Goal: Task Accomplishment & Management: Complete application form

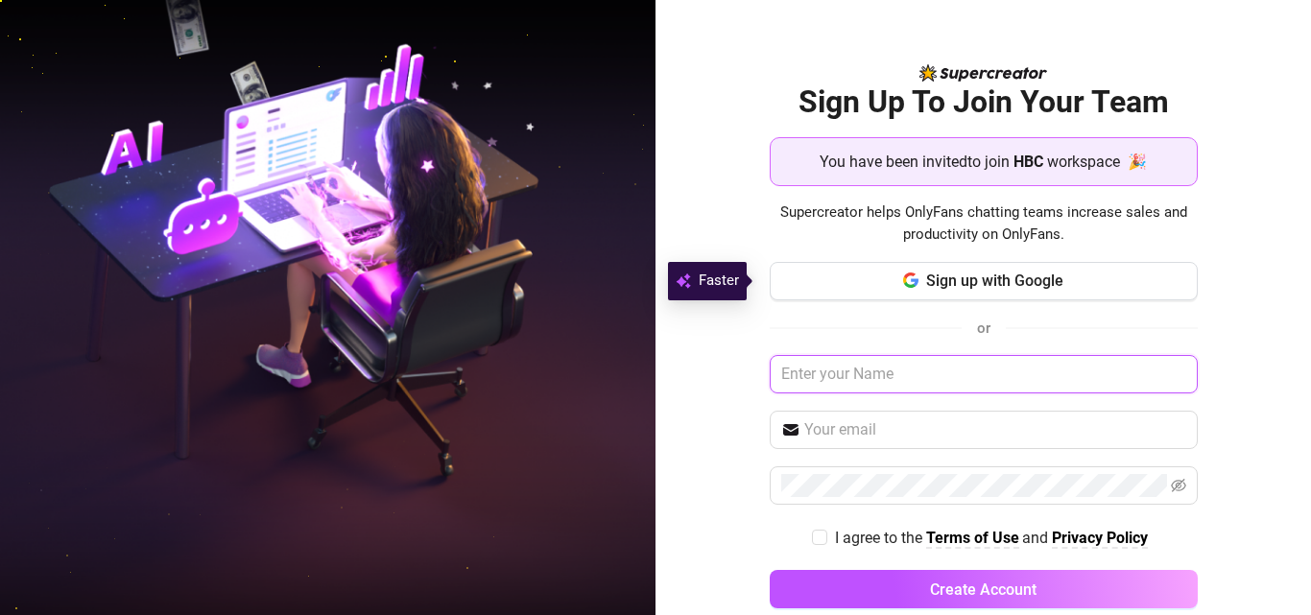
click at [927, 370] on input "text" at bounding box center [983, 374] width 428 height 38
type input "a"
type input "[PERSON_NAME]"
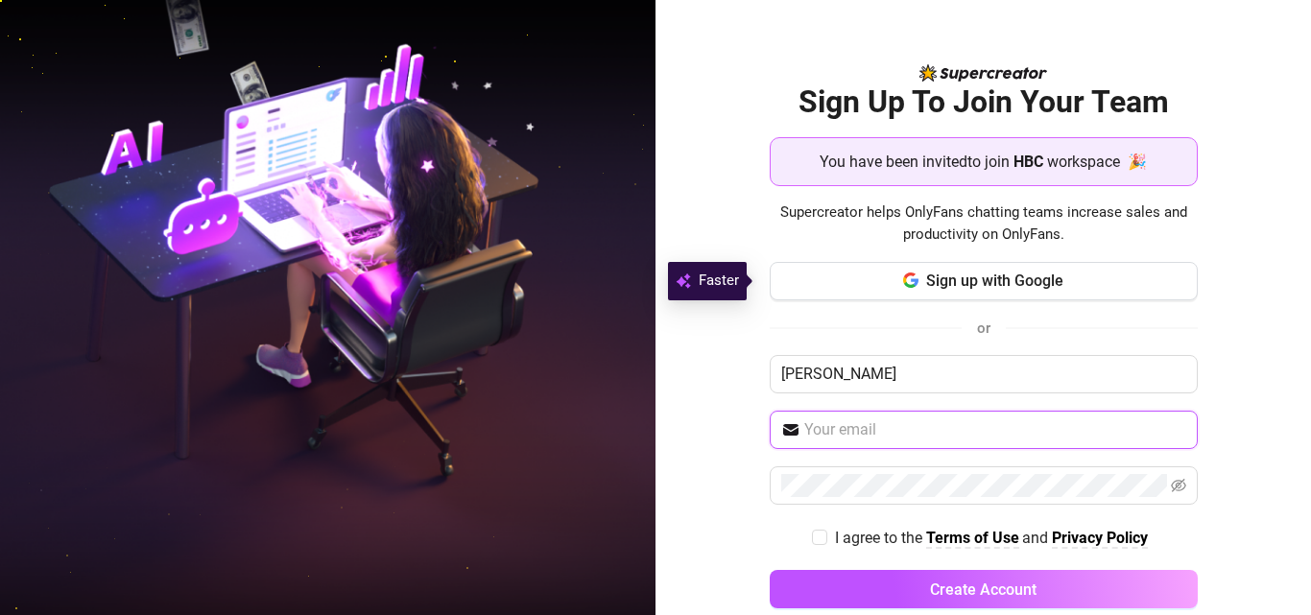
click at [909, 435] on input "text" at bounding box center [995, 429] width 382 height 23
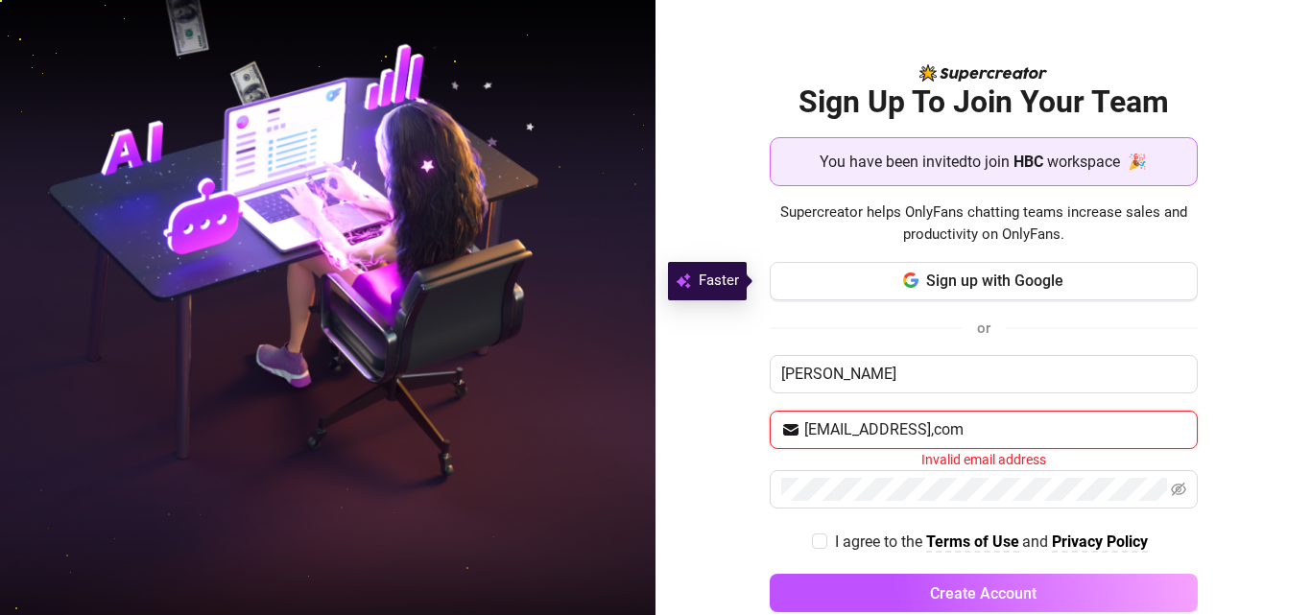
click at [977, 429] on input "[EMAIL_ADDRESS],com" at bounding box center [995, 429] width 382 height 23
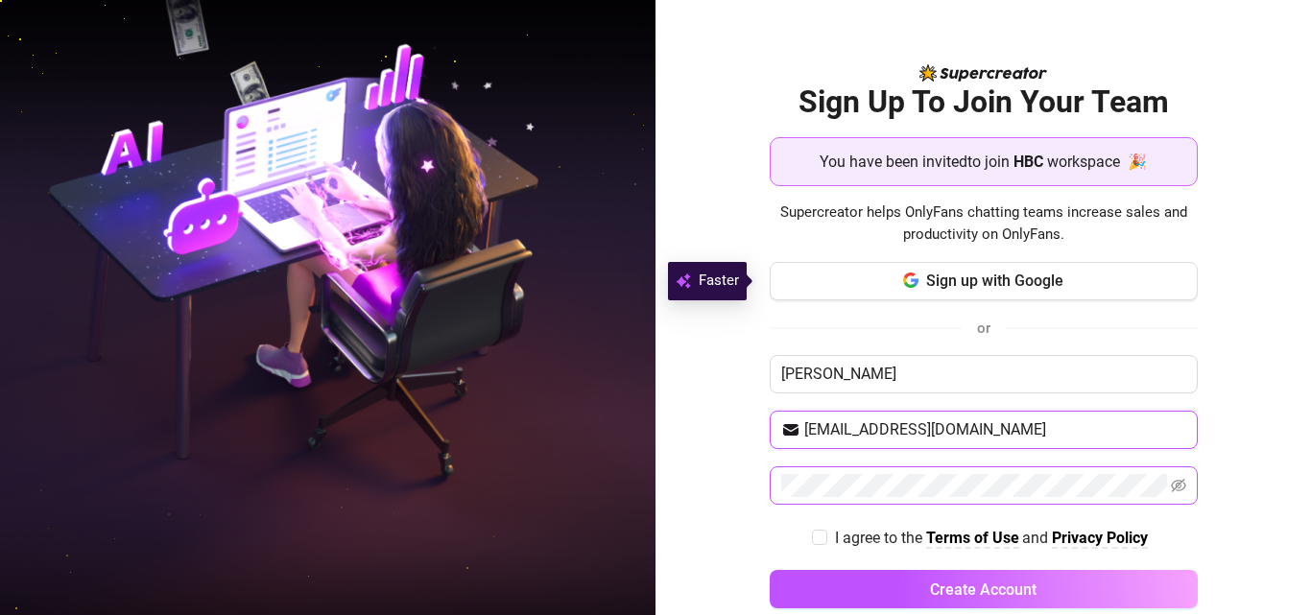
type input "[EMAIL_ADDRESS][DOMAIN_NAME]"
click at [991, 482] on icon "eye-invisible" at bounding box center [1178, 485] width 15 height 15
click at [812, 537] on input "I agree to the Terms of Use and Privacy Policy" at bounding box center [818, 536] width 13 height 13
checkbox input "true"
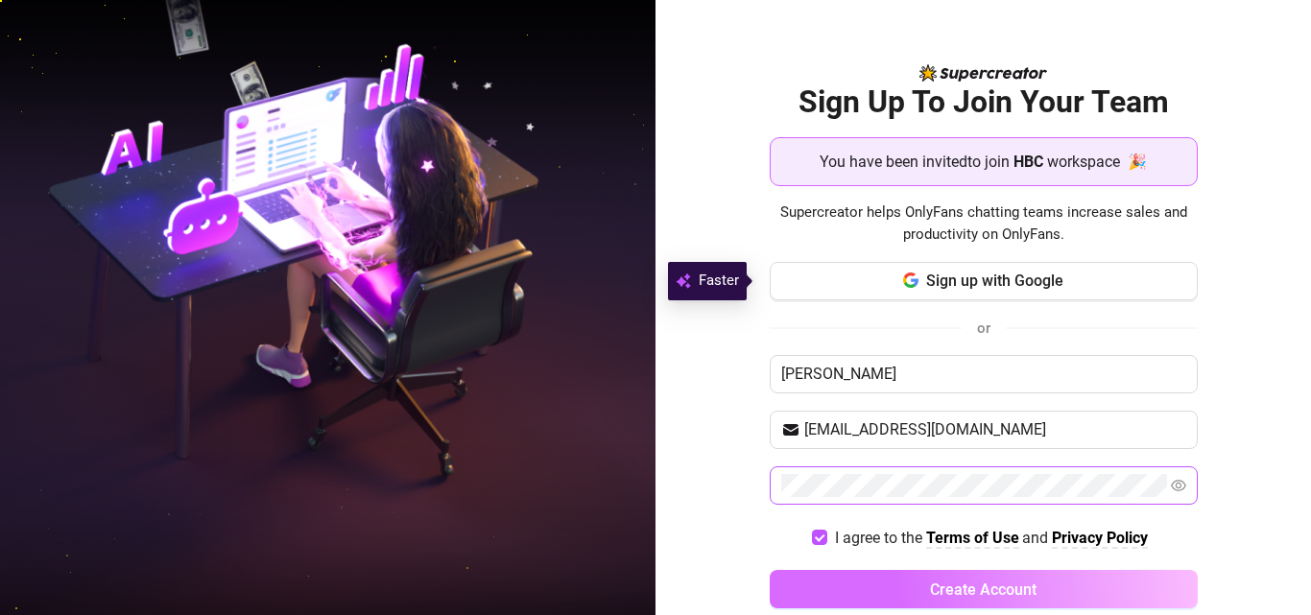
click at [818, 587] on button "Create Account" at bounding box center [983, 589] width 428 height 38
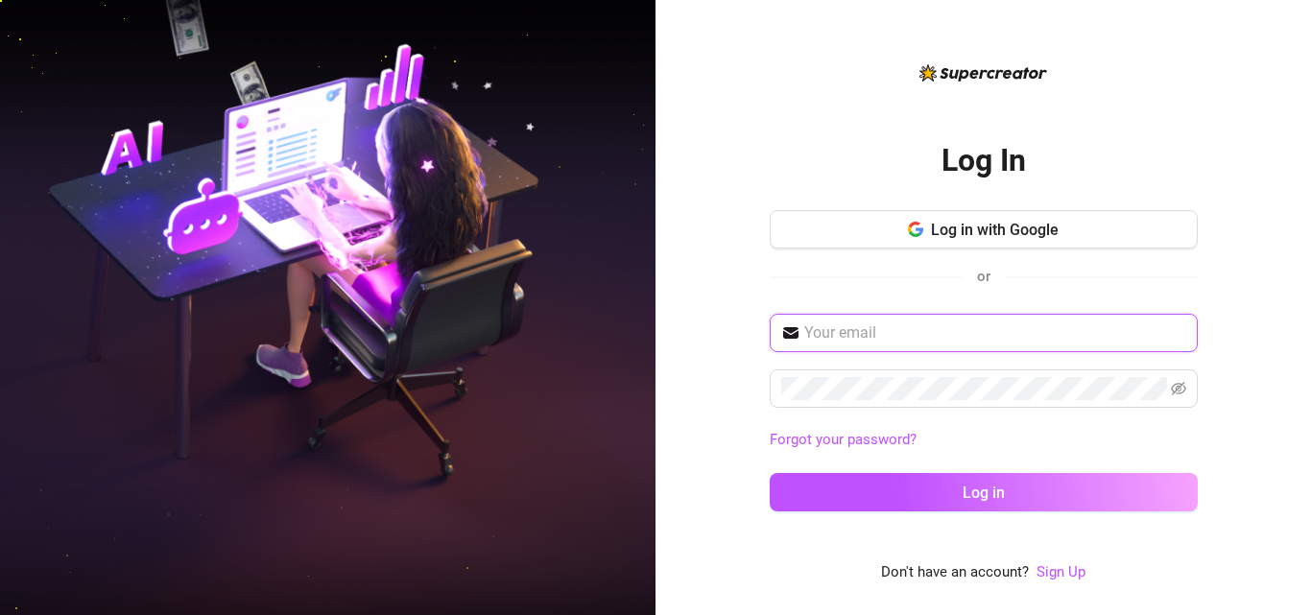
type input "[EMAIL_ADDRESS][DOMAIN_NAME]"
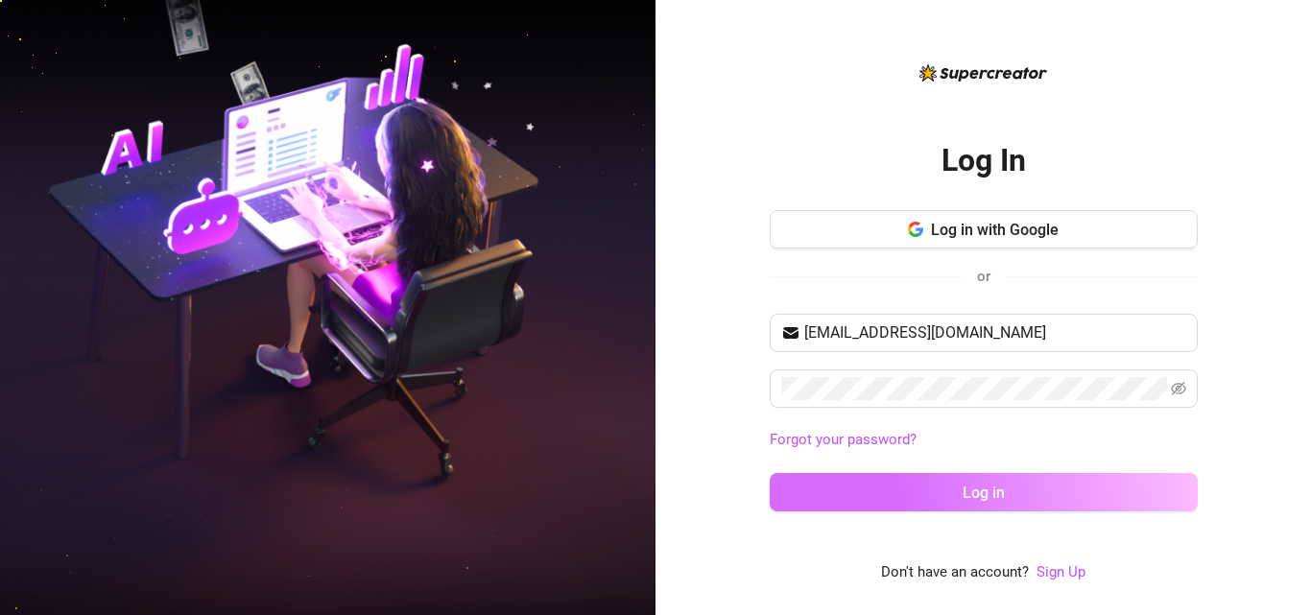
click at [991, 496] on button "Log in" at bounding box center [983, 492] width 428 height 38
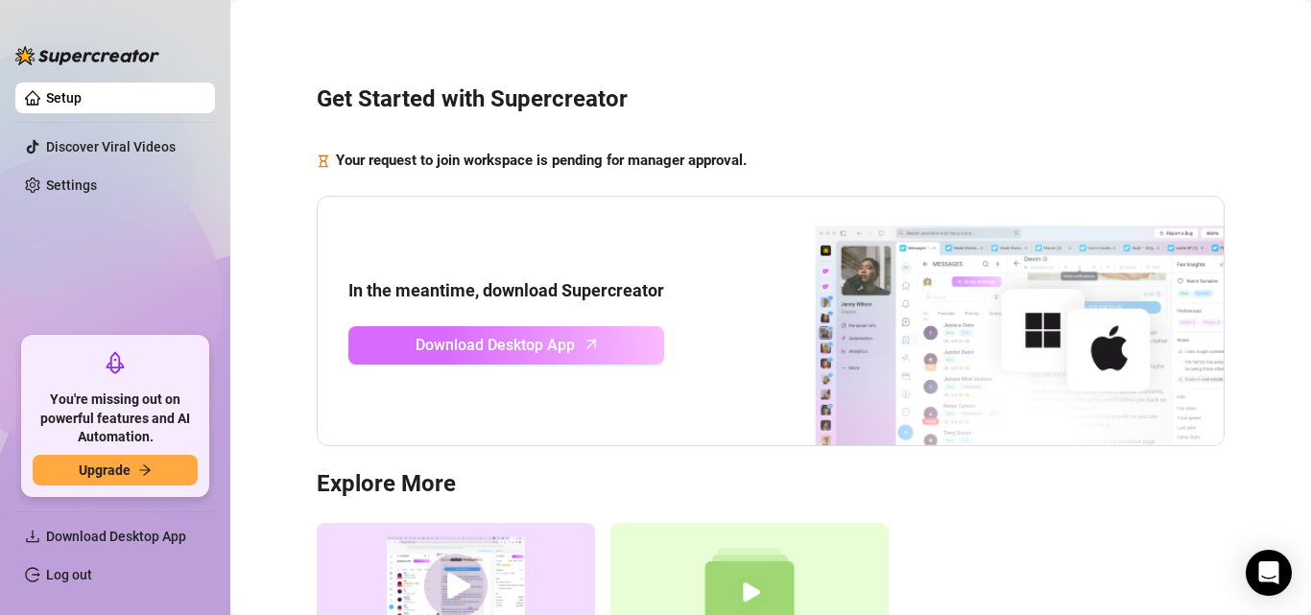
click at [604, 349] on link "Download Desktop App" at bounding box center [506, 345] width 316 height 38
